Goal: Information Seeking & Learning: Learn about a topic

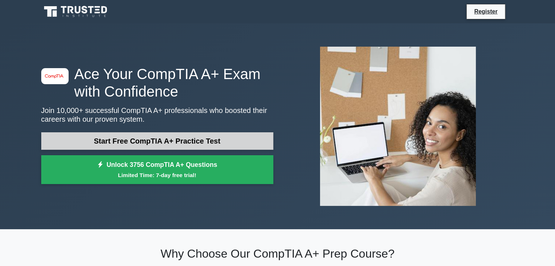
click at [127, 141] on link "Start Free CompTIA A+ Practice Test" at bounding box center [157, 141] width 232 height 18
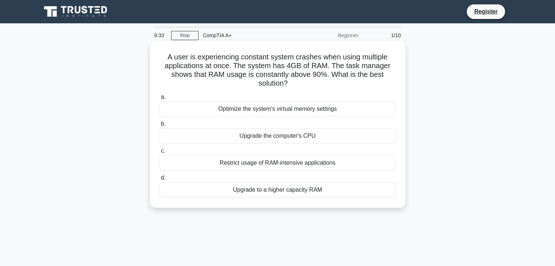
click at [264, 193] on div "Upgrade to a higher capacity RAM" at bounding box center [277, 189] width 236 height 15
click at [159, 181] on input "d. Upgrade to a higher capacity RAM" at bounding box center [159, 178] width 0 height 5
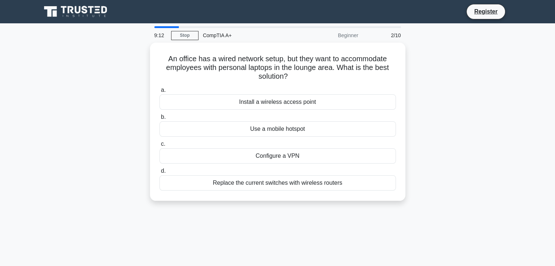
drag, startPoint x: 289, startPoint y: 76, endPoint x: 149, endPoint y: 59, distance: 140.5
click at [149, 59] on div "An office has a wired network setup, but they want to accommodate employees wit…" at bounding box center [278, 126] width 482 height 167
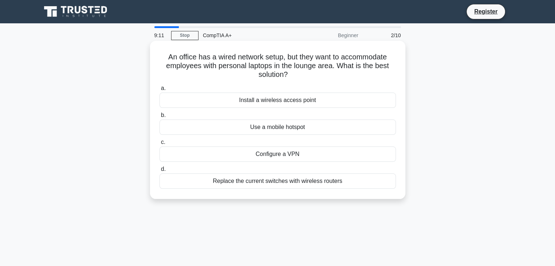
copy h5 "An office has a wired network setup, but they want to accommodate employees wit…"
click at [302, 103] on div "Install a wireless access point" at bounding box center [277, 100] width 236 height 15
click at [159, 91] on input "a. Install a wireless access point" at bounding box center [159, 88] width 0 height 5
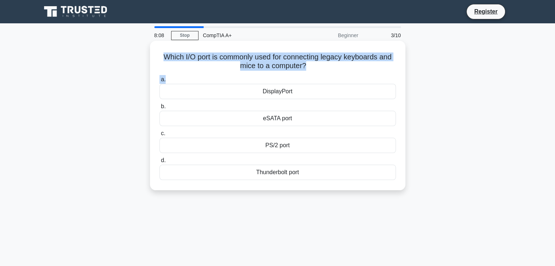
drag, startPoint x: 320, startPoint y: 74, endPoint x: 157, endPoint y: 56, distance: 164.1
click at [157, 56] on div "Which I/O port is commonly used for connecting legacy keyboards and mice to a c…" at bounding box center [278, 116] width 250 height 144
copy div "Which I/O port is commonly used for connecting legacy keyboards and mice to a c…"
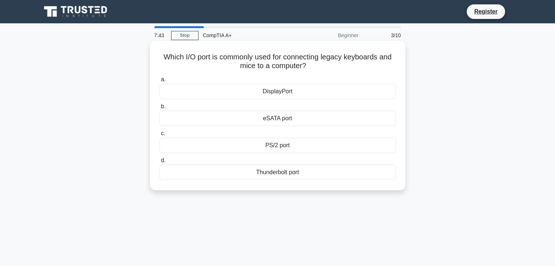
click at [282, 157] on label "d. Thunderbolt port" at bounding box center [277, 168] width 236 height 24
click at [159, 158] on input "d. Thunderbolt port" at bounding box center [159, 160] width 0 height 5
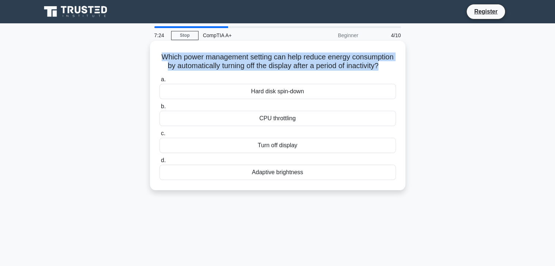
drag, startPoint x: 289, startPoint y: 78, endPoint x: 167, endPoint y: 54, distance: 124.3
click at [167, 54] on h5 "Which power management setting can help reduce energy consumption by automatica…" at bounding box center [278, 62] width 238 height 18
copy h5 "Which power management setting can help reduce energy consumption by automatica…"
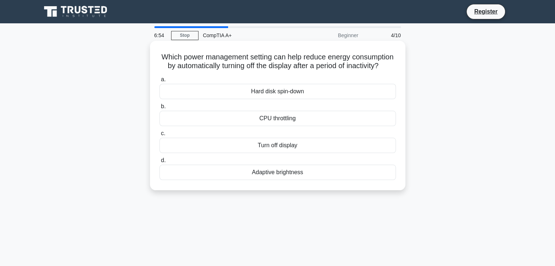
click at [267, 180] on div "Adaptive brightness" at bounding box center [277, 172] width 236 height 15
click at [159, 163] on input "d. Adaptive brightness" at bounding box center [159, 160] width 0 height 5
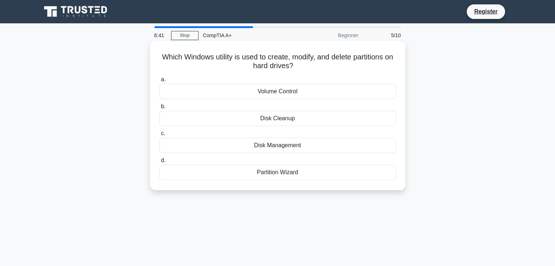
click at [289, 145] on div "Disk Management" at bounding box center [277, 145] width 236 height 15
click at [159, 136] on input "c. Disk Management" at bounding box center [159, 133] width 0 height 5
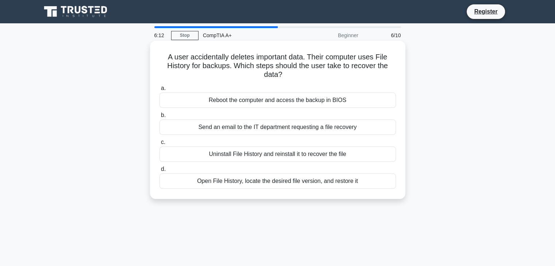
click at [293, 183] on div "Open File History, locate the desired file version, and restore it" at bounding box center [277, 181] width 236 height 15
click at [159, 172] on input "d. Open File History, locate the desired file version, and restore it" at bounding box center [159, 169] width 0 height 5
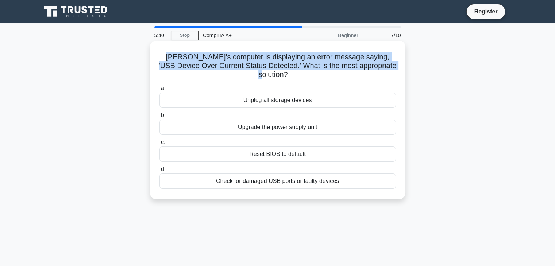
drag, startPoint x: 384, startPoint y: 69, endPoint x: 157, endPoint y: 59, distance: 227.6
click at [157, 59] on div "Jeff's computer is displaying an error message saying, 'USB Device Over Current…" at bounding box center [278, 120] width 250 height 153
copy h5 "Jeff's computer is displaying an error message saying, 'USB Device Over Current…"
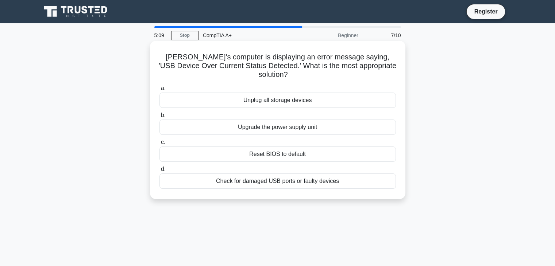
click at [268, 95] on div "Unplug all storage devices" at bounding box center [277, 100] width 236 height 15
click at [159, 91] on input "a. Unplug all storage devices" at bounding box center [159, 88] width 0 height 5
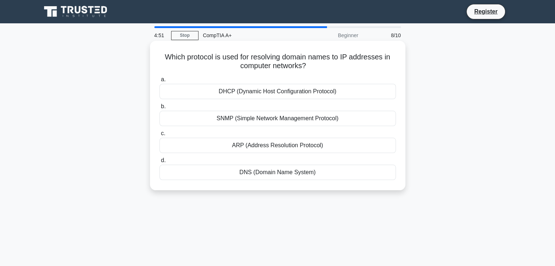
click at [258, 176] on div "DNS (Domain Name System)" at bounding box center [277, 172] width 236 height 15
click at [159, 163] on input "d. DNS (Domain Name System)" at bounding box center [159, 160] width 0 height 5
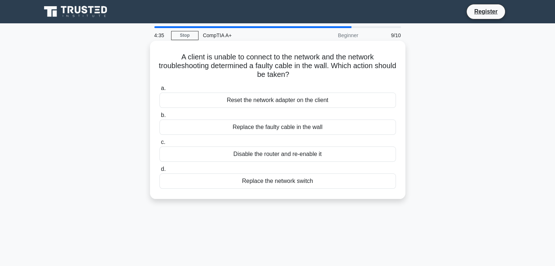
drag, startPoint x: 322, startPoint y: 182, endPoint x: 159, endPoint y: 56, distance: 206.5
click at [159, 56] on div "A client is unable to connect to the network and the network troubleshooting de…" at bounding box center [278, 120] width 250 height 153
copy div "A client is unable to connect to the network and the network troubleshooting de…"
click at [271, 138] on div "a. Reset the network adapter on the client b. Replace the faulty cable in the w…" at bounding box center [277, 136] width 245 height 108
click at [274, 130] on div "Replace the faulty cable in the wall" at bounding box center [277, 127] width 236 height 15
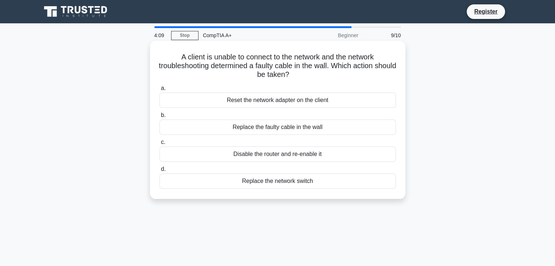
click at [159, 118] on input "b. Replace the faulty cable in the wall" at bounding box center [159, 115] width 0 height 5
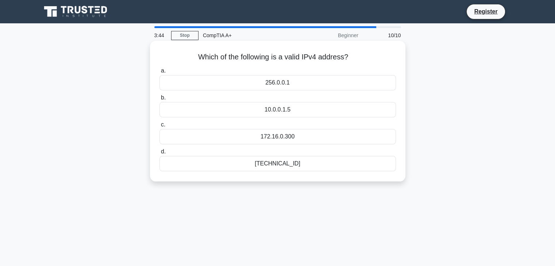
click at [283, 166] on div "192.168.0.1" at bounding box center [277, 163] width 236 height 15
click at [159, 154] on input "d. 192.168.0.1" at bounding box center [159, 152] width 0 height 5
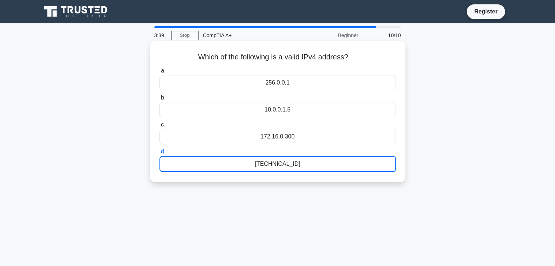
drag, startPoint x: 443, startPoint y: 209, endPoint x: 194, endPoint y: 51, distance: 294.6
click at [194, 51] on div "3:39 Stop CompTIA A+ Beginner 10/10 Which of the following is a valid IPv4 addr…" at bounding box center [278, 208] width 482 height 365
copy div "Which of the following is a valid IPv4 address? .spinner_0XTQ{transform-origin:…"
